Goal: Task Accomplishment & Management: Manage account settings

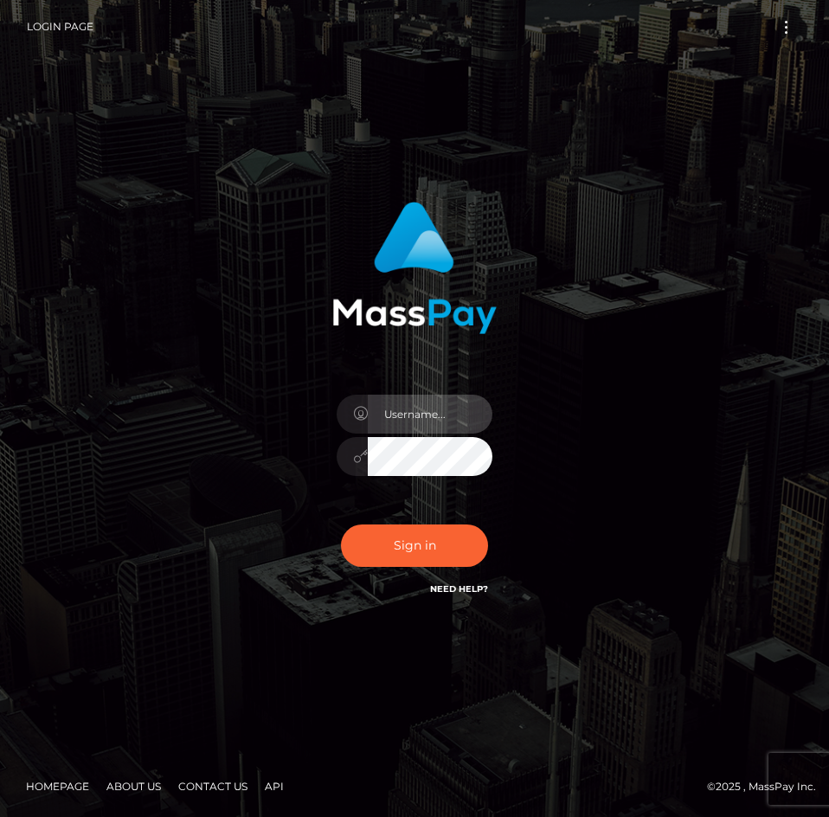
click at [419, 411] on input "text" at bounding box center [430, 414] width 125 height 39
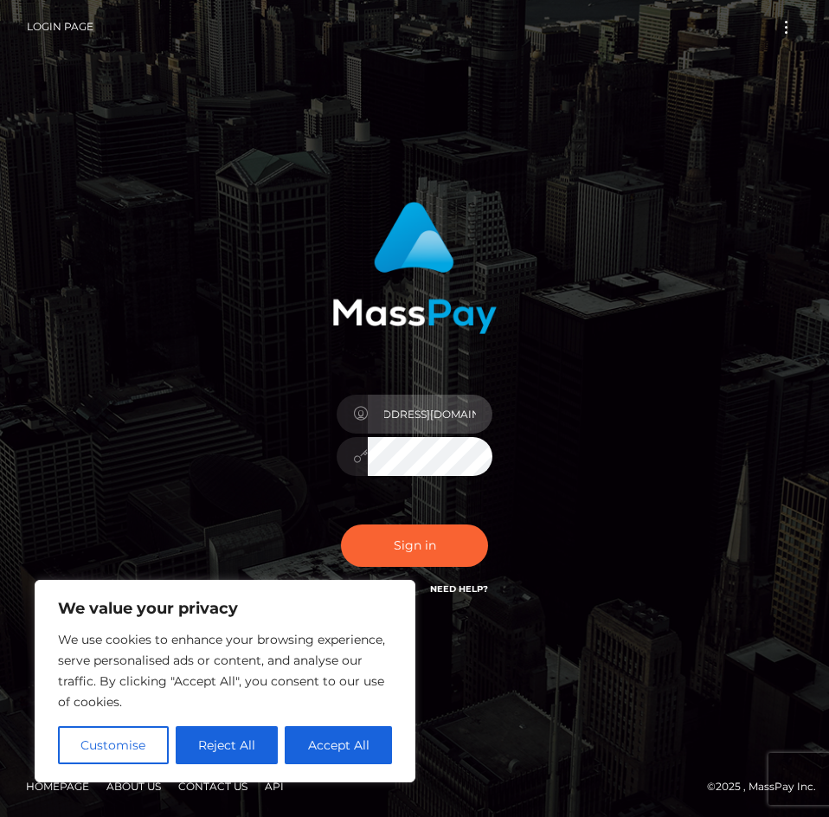
scroll to position [0, 71]
type input "[EMAIL_ADDRESS][DOMAIN_NAME]"
click at [341, 524] on button "Sign in" at bounding box center [414, 545] width 147 height 42
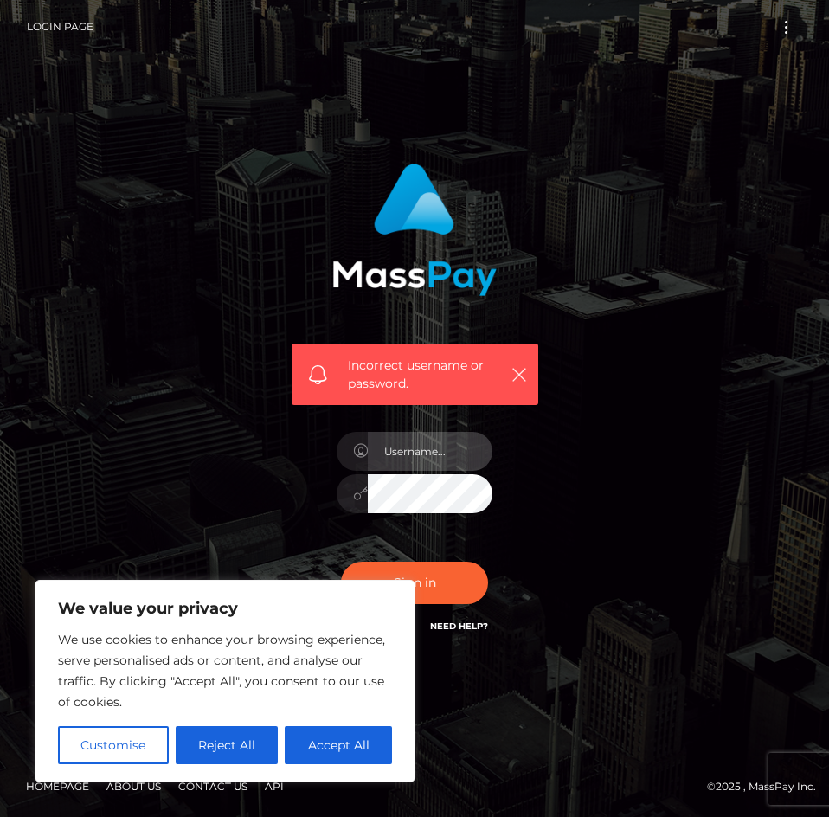
click at [433, 455] on input "text" at bounding box center [430, 451] width 125 height 39
type input "[EMAIL_ADDRESS][DOMAIN_NAME]"
click at [341, 561] on button "Sign in" at bounding box center [414, 582] width 147 height 42
click at [239, 746] on button "Reject All" at bounding box center [227, 745] width 103 height 38
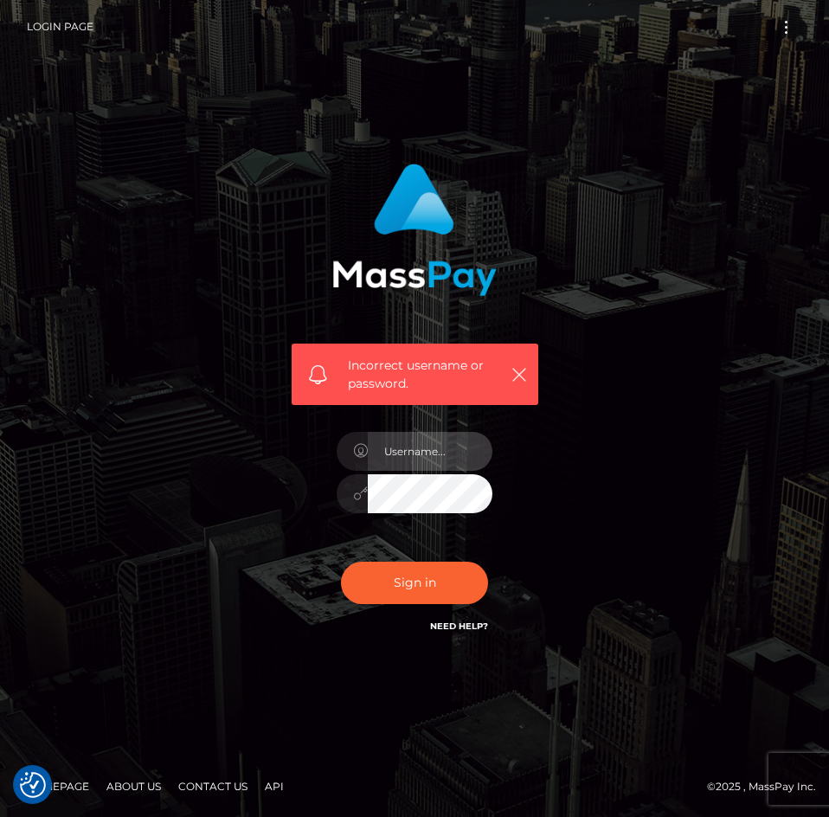
click at [416, 454] on input "text" at bounding box center [430, 451] width 125 height 39
type input "[EMAIL_ADDRESS][DOMAIN_NAME]"
click at [341, 561] on button "Sign in" at bounding box center [414, 582] width 147 height 42
drag, startPoint x: 414, startPoint y: 459, endPoint x: 414, endPoint y: 469, distance: 9.5
click at [414, 459] on input "text" at bounding box center [430, 451] width 125 height 39
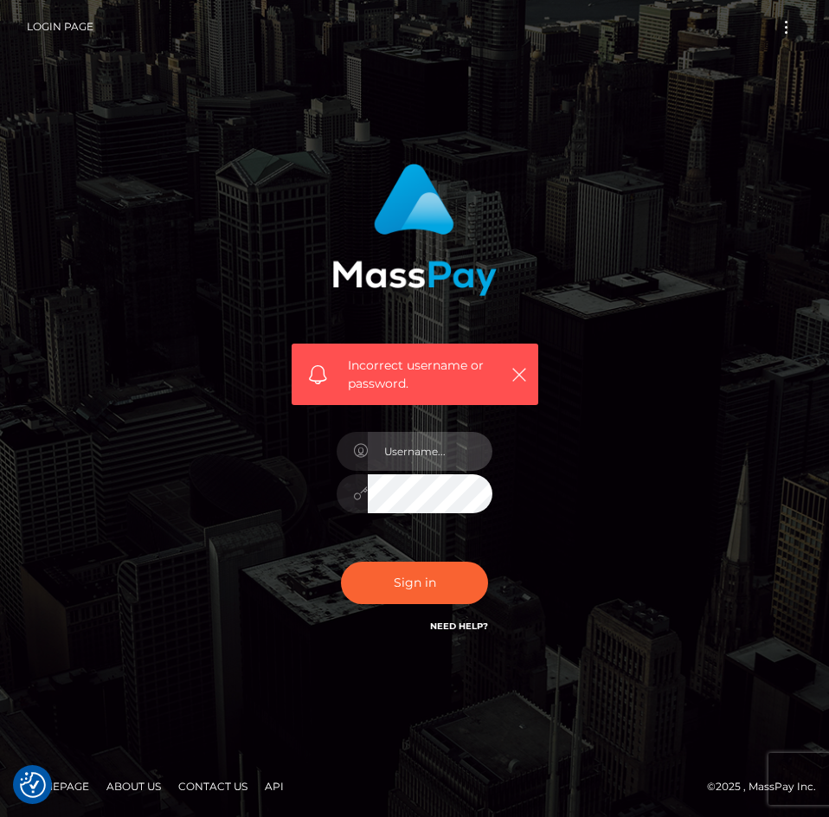
type input "[EMAIL_ADDRESS][DOMAIN_NAME]"
click at [341, 561] on button "Sign in" at bounding box center [414, 582] width 147 height 42
click at [418, 460] on input "text" at bounding box center [430, 451] width 125 height 39
type input "[EMAIL_ADDRESS][DOMAIN_NAME]"
click at [445, 513] on div "[EMAIL_ADDRESS][DOMAIN_NAME]" at bounding box center [415, 485] width 182 height 132
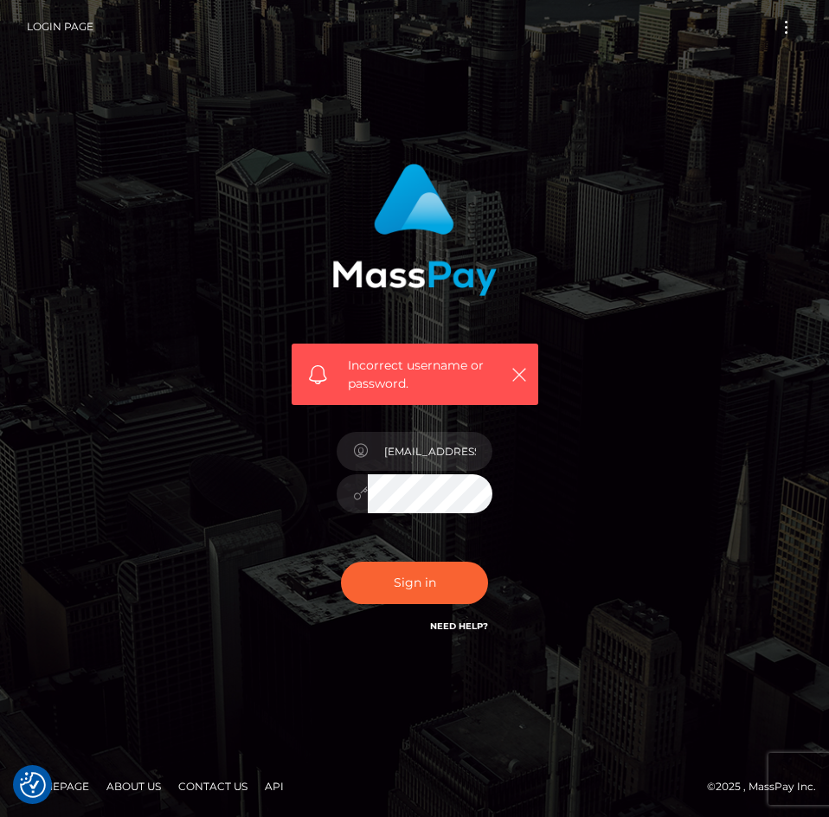
click at [341, 561] on button "Sign in" at bounding box center [414, 582] width 147 height 42
drag, startPoint x: 395, startPoint y: 455, endPoint x: 407, endPoint y: 470, distance: 19.1
click at [395, 455] on input "text" at bounding box center [430, 451] width 125 height 39
type input "[EMAIL_ADDRESS][DOMAIN_NAME]"
click at [341, 561] on button "Sign in" at bounding box center [414, 582] width 147 height 42
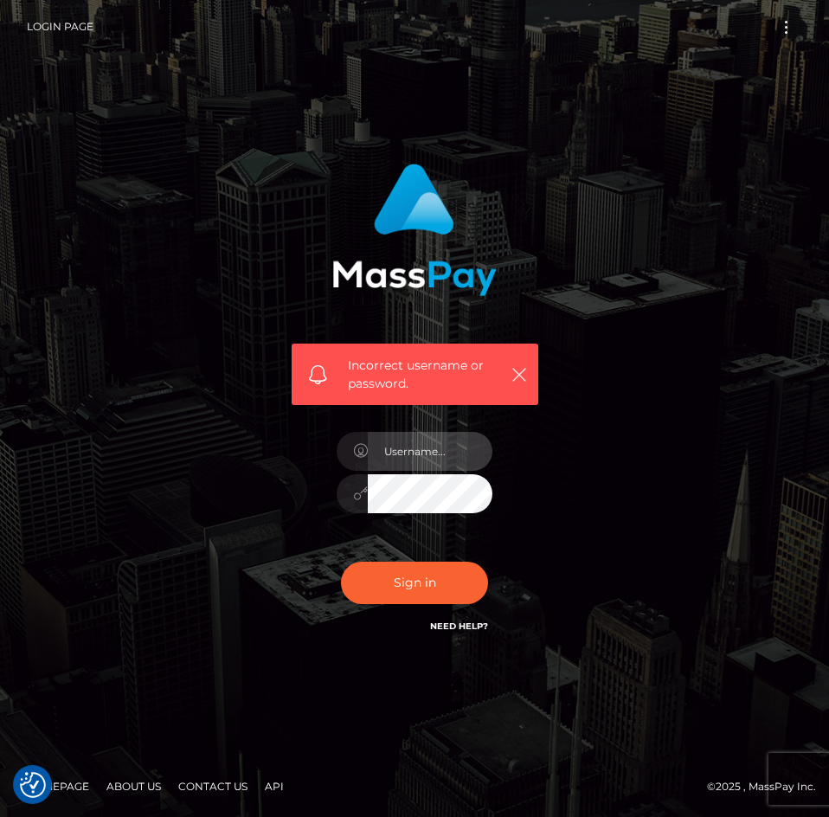
click at [453, 439] on input "text" at bounding box center [430, 451] width 125 height 39
type input "[EMAIL_ADDRESS][DOMAIN_NAME]"
click at [341, 561] on button "Sign in" at bounding box center [414, 582] width 147 height 42
click at [429, 459] on input "text" at bounding box center [430, 451] width 125 height 39
type input "[EMAIL_ADDRESS][DOMAIN_NAME]"
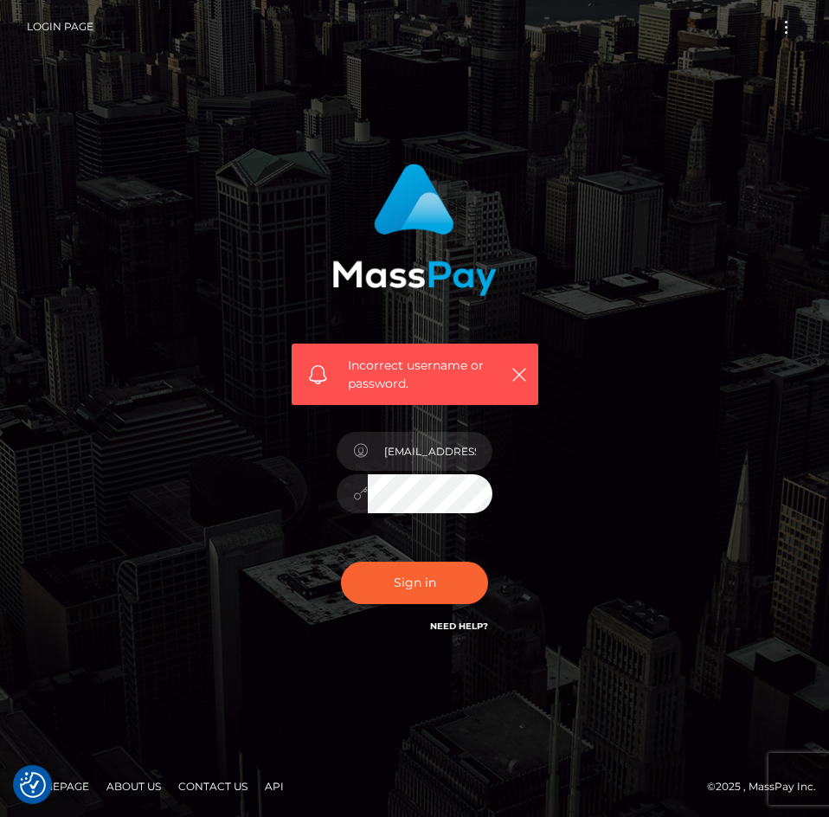
click at [341, 561] on button "Sign in" at bounding box center [414, 582] width 147 height 42
click at [459, 470] on input "text" at bounding box center [430, 451] width 125 height 39
type input "mycolombiansoles@gmail.com"
click at [427, 584] on button "Sign in" at bounding box center [414, 582] width 147 height 42
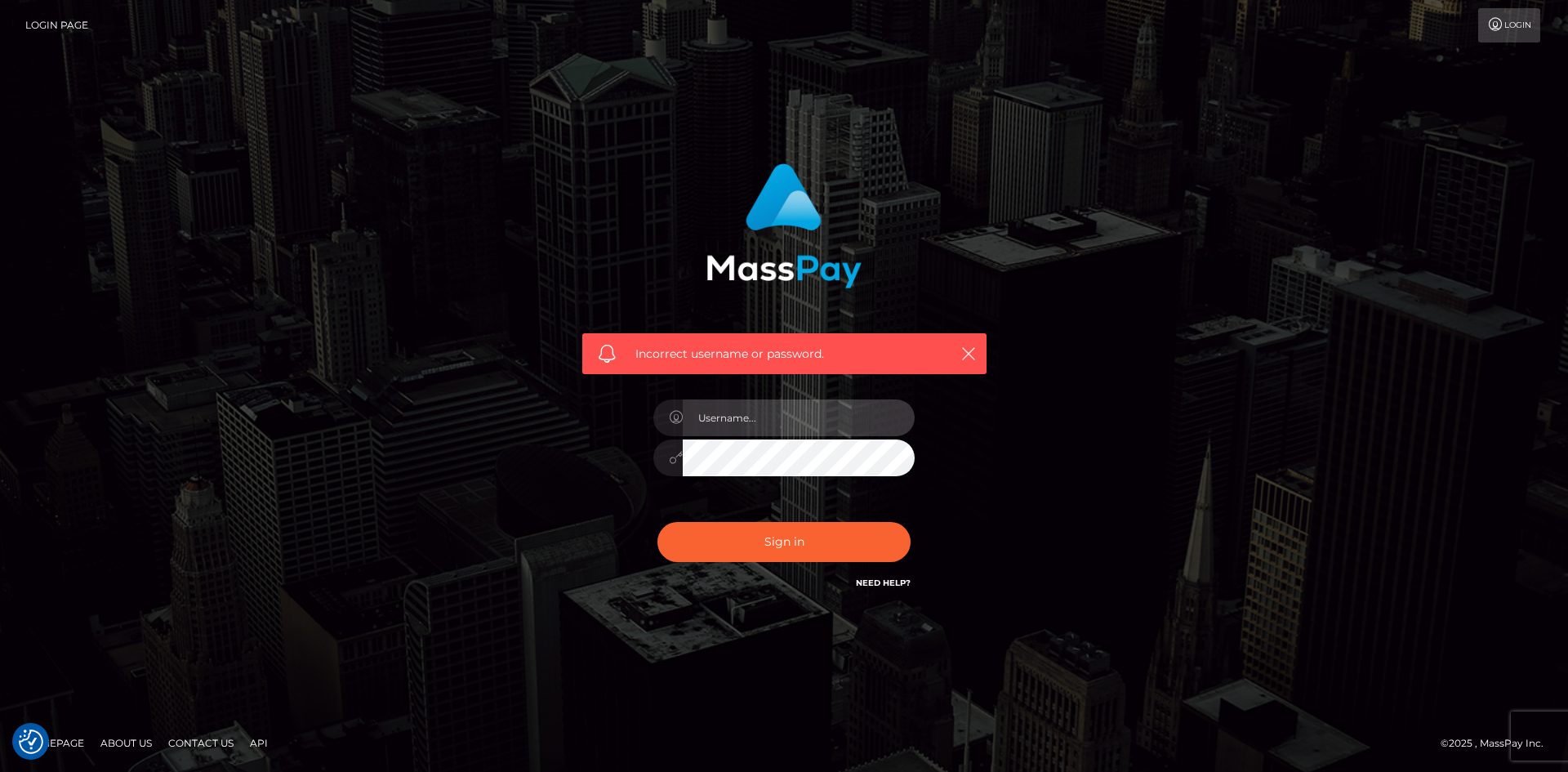
click at [771, 405] on input "text" at bounding box center [799, 417] width 232 height 37
type input "mycolombiansoles@gmail.com"
click at [782, 543] on button "Sign in" at bounding box center [784, 542] width 253 height 40
click at [968, 344] on button "button" at bounding box center [969, 353] width 21 height 21
click at [972, 352] on icon "button" at bounding box center [968, 353] width 16 height 16
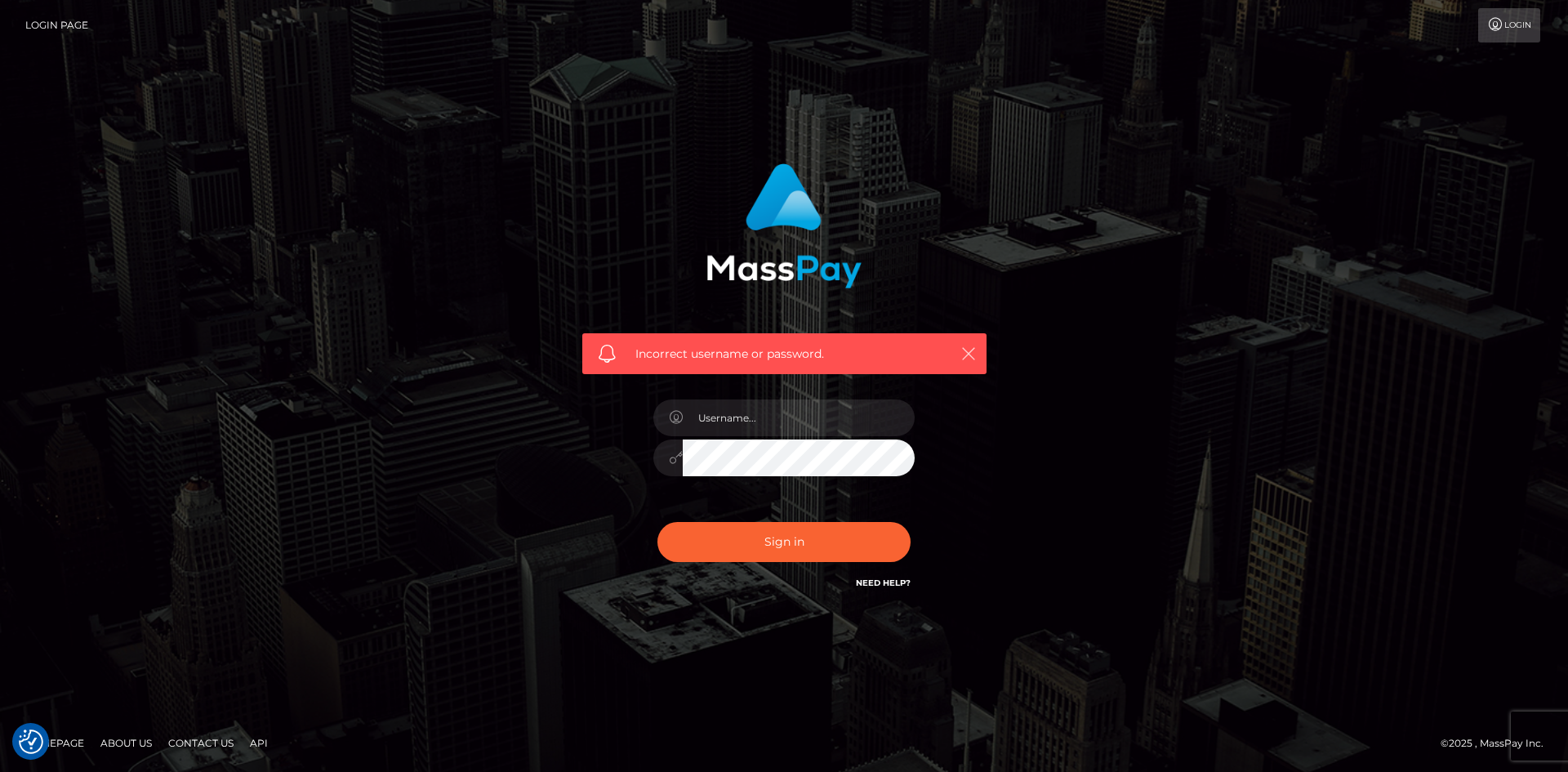
click at [966, 361] on icon "button" at bounding box center [968, 353] width 16 height 16
